Goal: Communication & Community: Ask a question

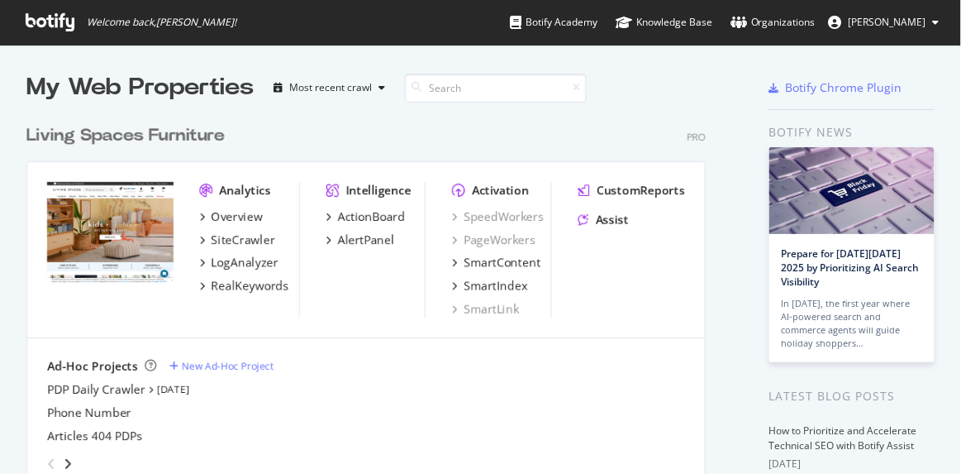
scroll to position [462, 939]
click at [928, 440] on img "Open Intercom Messenger" at bounding box center [924, 437] width 21 height 21
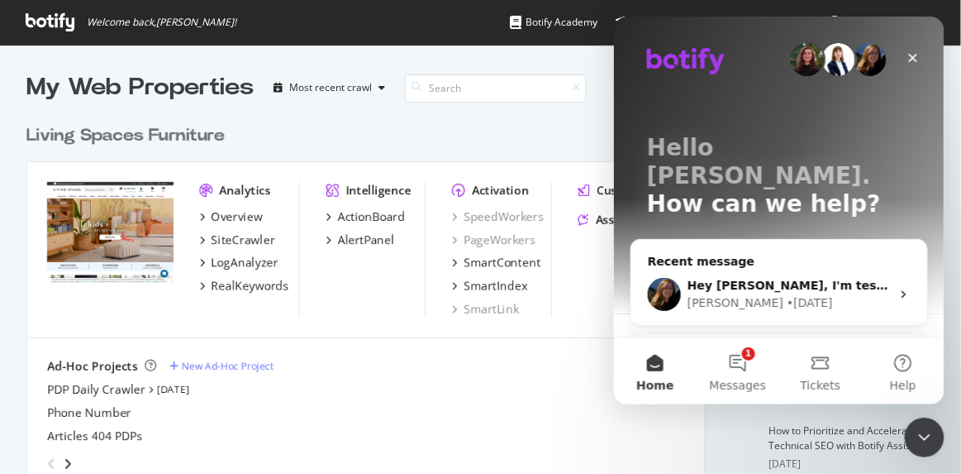
scroll to position [0, 0]
click at [749, 368] on button "1 Messages" at bounding box center [737, 370] width 83 height 66
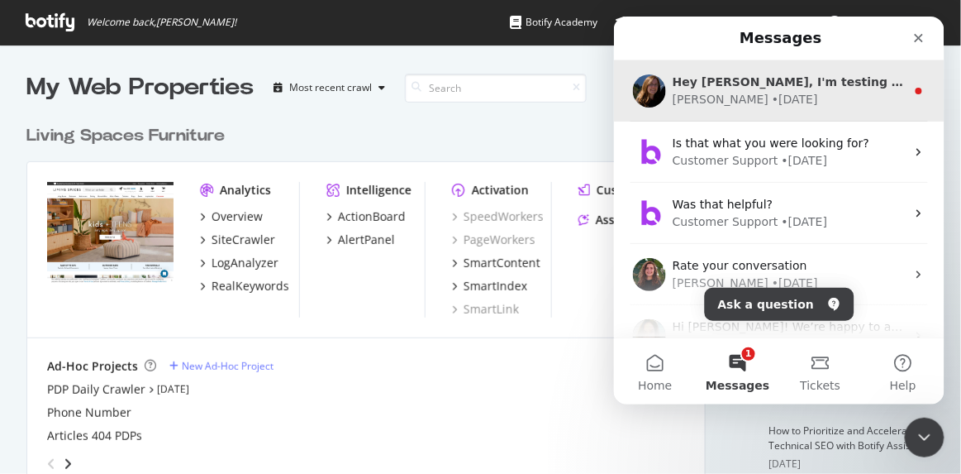
click at [771, 93] on div "[PERSON_NAME] • [DATE]" at bounding box center [788, 98] width 233 height 17
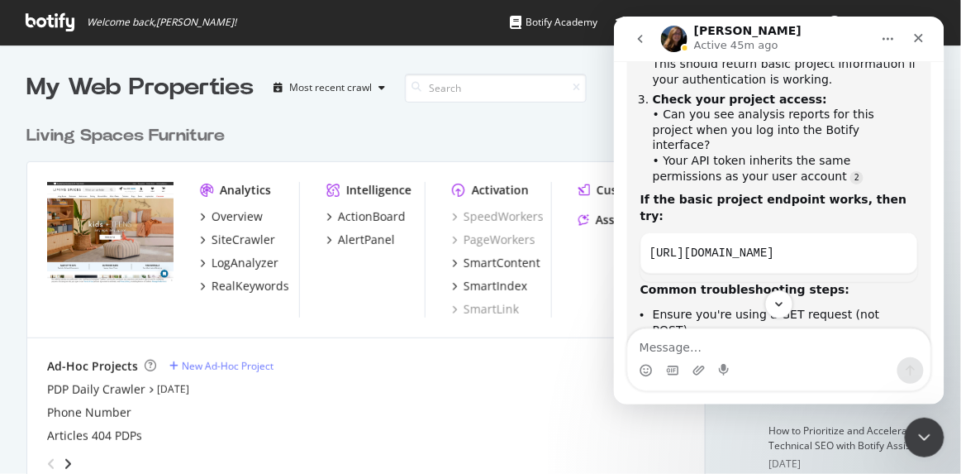
scroll to position [4033, 0]
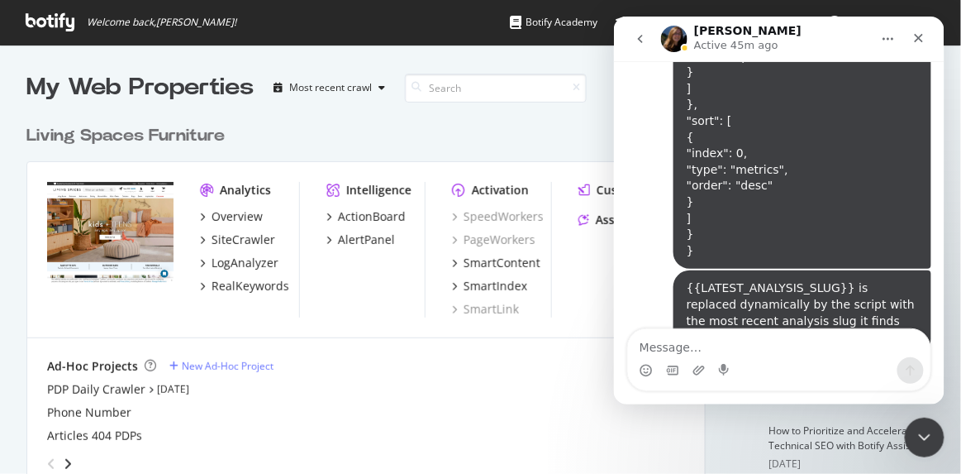
scroll to position [10397, 0]
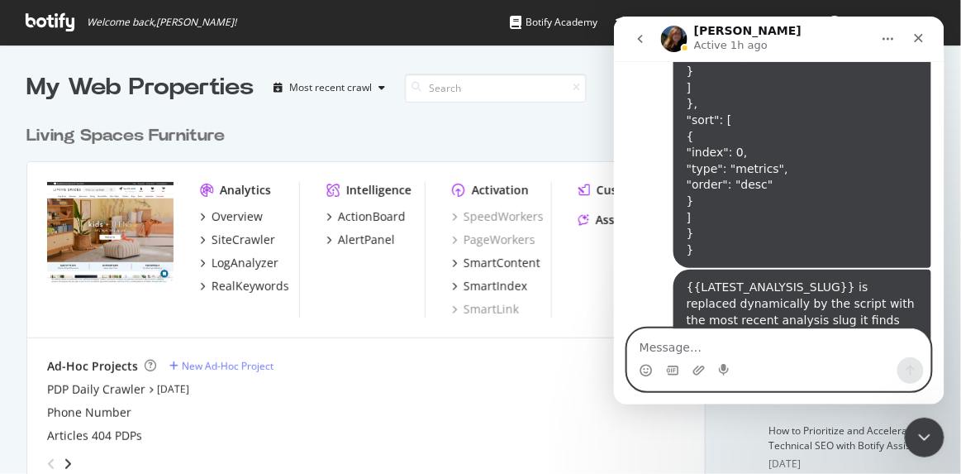
click at [681, 346] on textarea "Message…" at bounding box center [778, 342] width 303 height 28
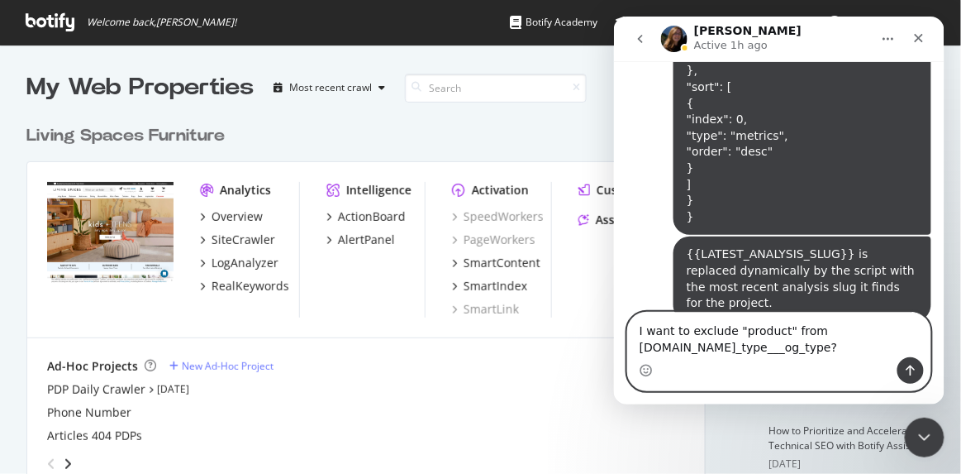
scroll to position [10414, 0]
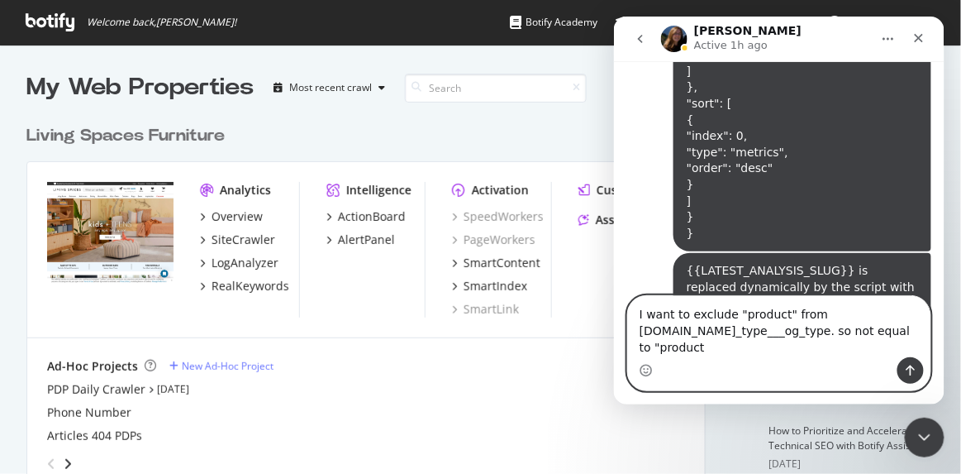
type textarea "I want to exclude "product" from [DOMAIN_NAME]_type___og_type. so not equal to …"
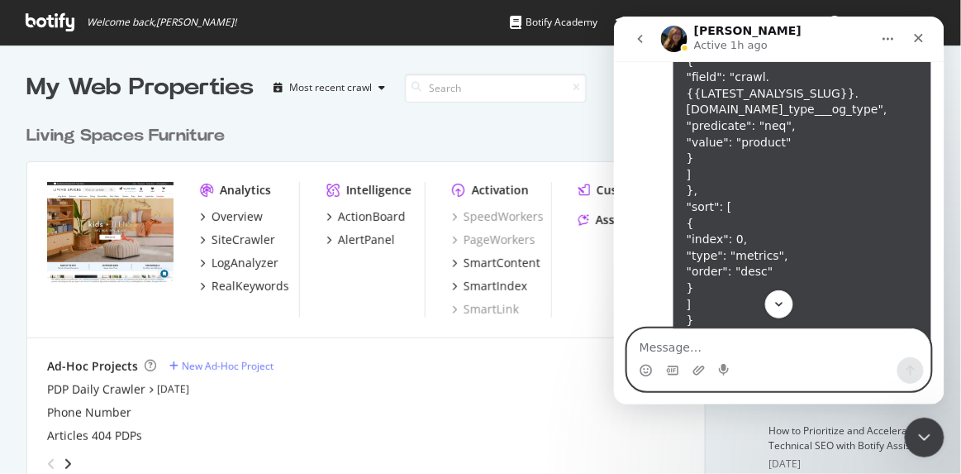
scroll to position [10501, 0]
